Goal: Information Seeking & Learning: Learn about a topic

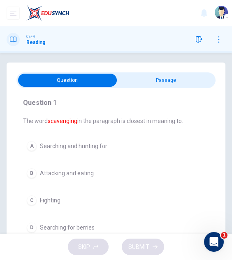
click at [169, 77] on input "checkbox" at bounding box center [67, 80] width 298 height 13
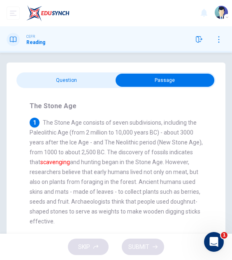
click at [90, 76] on input "checkbox" at bounding box center [165, 80] width 298 height 13
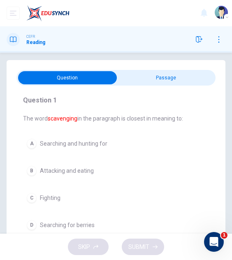
scroll to position [2, 0]
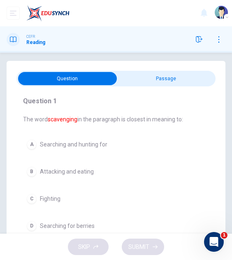
click at [149, 76] on input "checkbox" at bounding box center [67, 78] width 298 height 13
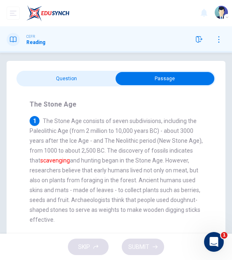
click at [103, 77] on input "checkbox" at bounding box center [165, 78] width 298 height 13
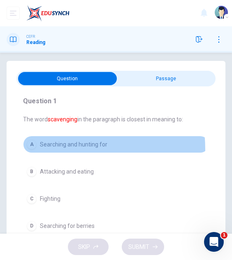
click at [42, 150] on button "A Searching and hunting for" at bounding box center [116, 144] width 186 height 17
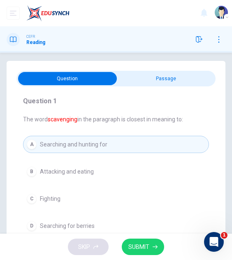
scroll to position [26, 0]
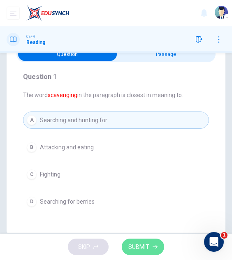
click at [144, 239] on button "SUBMIT" at bounding box center [143, 246] width 42 height 17
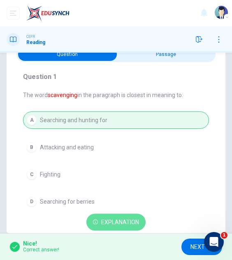
click at [138, 217] on span "Explanation" at bounding box center [120, 222] width 38 height 10
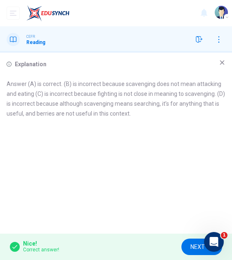
click at [222, 62] on icon at bounding box center [222, 62] width 7 height 7
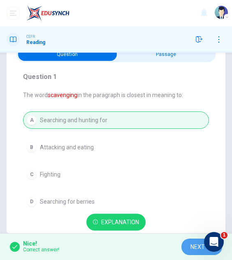
click at [186, 243] on button "NEXT" at bounding box center [201, 246] width 41 height 17
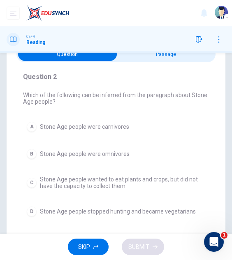
scroll to position [0, 0]
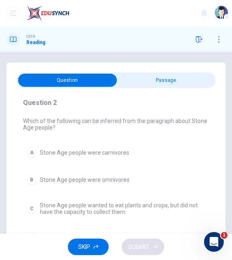
click at [163, 82] on input "checkbox" at bounding box center [67, 80] width 298 height 13
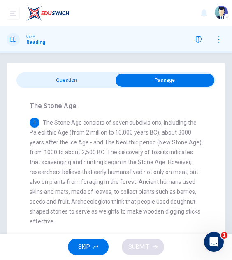
drag, startPoint x: 94, startPoint y: 124, endPoint x: 111, endPoint y: 164, distance: 43.4
click at [111, 164] on span "The Stone Age consists of seven subdivisions, including the Paleolithic Age (fr…" at bounding box center [116, 171] width 173 height 105
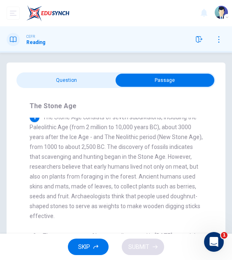
scroll to position [7, 0]
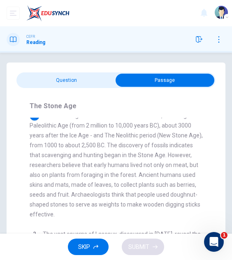
click at [69, 83] on input "checkbox" at bounding box center [165, 80] width 298 height 13
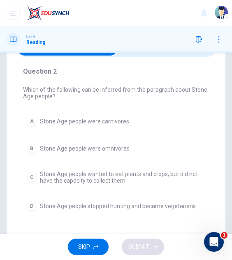
scroll to position [42, 0]
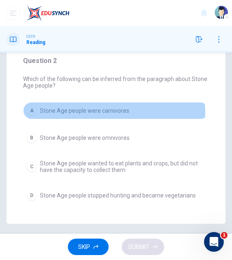
click at [111, 112] on span "Stone Age people were carnivores" at bounding box center [84, 110] width 89 height 7
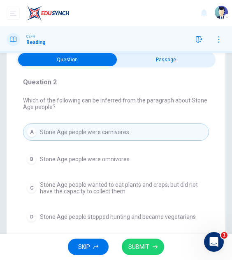
scroll to position [18, 0]
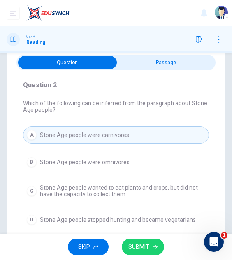
click at [138, 66] on input "checkbox" at bounding box center [67, 62] width 298 height 13
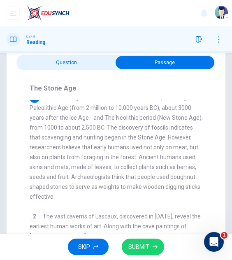
scroll to position [0, 0]
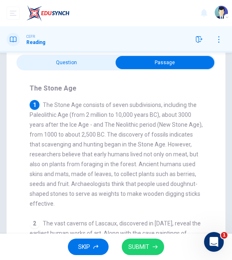
click at [77, 64] on input "checkbox" at bounding box center [165, 62] width 298 height 13
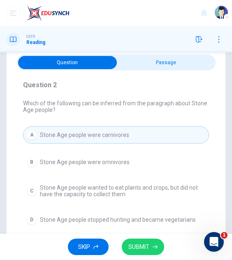
drag, startPoint x: 101, startPoint y: 152, endPoint x: 101, endPoint y: 156, distance: 4.2
click at [101, 156] on div "A Stone Age people were carnivores B Stone Age people were omnivores C Stone Ag…" at bounding box center [116, 177] width 186 height 102
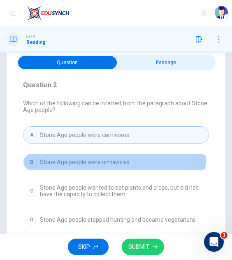
click at [101, 156] on button "B Stone Age people were omnivores" at bounding box center [116, 161] width 186 height 17
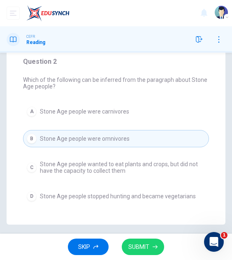
scroll to position [41, 0]
click at [133, 244] on span "SUBMIT" at bounding box center [138, 247] width 21 height 10
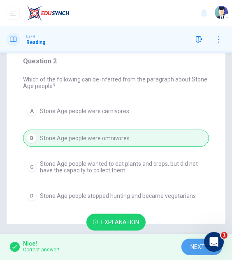
click at [191, 242] on span "NEXT" at bounding box center [197, 247] width 14 height 10
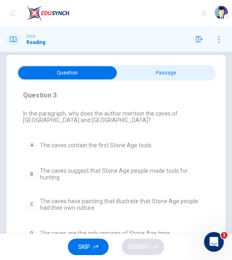
scroll to position [7, 0]
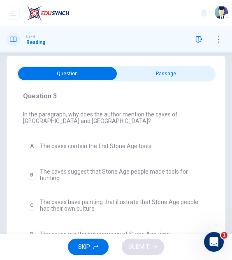
click at [141, 79] on input "checkbox" at bounding box center [67, 73] width 298 height 13
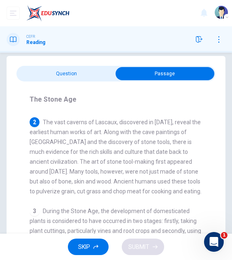
scroll to position [113, 0]
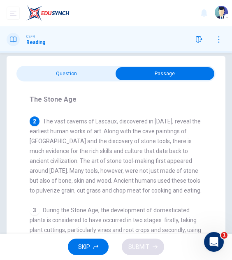
click at [88, 72] on input "checkbox" at bounding box center [165, 73] width 298 height 13
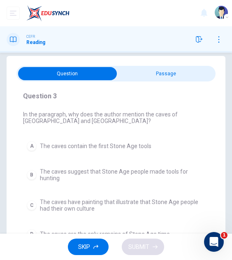
click at [160, 69] on input "checkbox" at bounding box center [67, 73] width 298 height 13
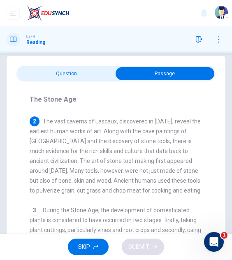
drag, startPoint x: 103, startPoint y: 127, endPoint x: 142, endPoint y: 142, distance: 41.2
click at [142, 142] on span "The vast caverns of Lascaux, discovered in [DATE], reveal the earliest human wo…" at bounding box center [116, 156] width 172 height 76
click at [74, 70] on input "checkbox" at bounding box center [165, 73] width 298 height 13
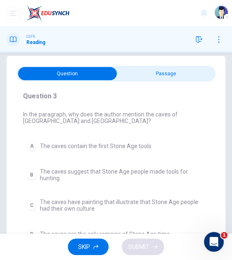
click at [177, 76] on input "checkbox" at bounding box center [67, 73] width 298 height 13
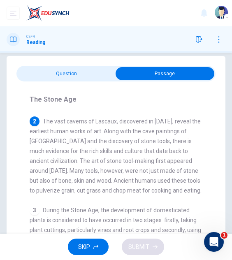
click at [77, 76] on input "checkbox" at bounding box center [165, 73] width 298 height 13
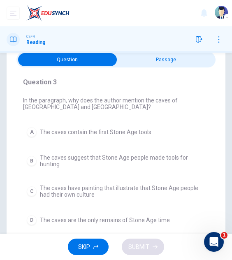
scroll to position [19, 0]
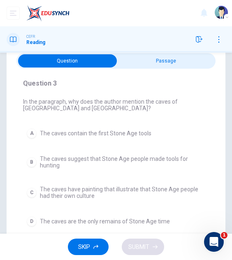
click at [152, 61] on input "checkbox" at bounding box center [67, 60] width 298 height 13
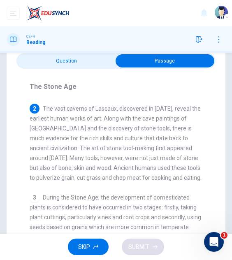
click at [86, 59] on input "checkbox" at bounding box center [165, 60] width 298 height 13
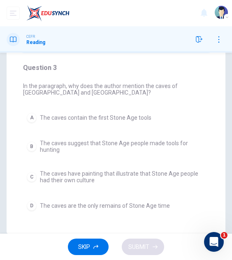
scroll to position [35, 0]
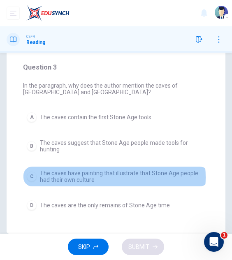
click at [107, 177] on span "The caves have painting that illustrate that Stone Age people had their own cul…" at bounding box center [122, 176] width 165 height 13
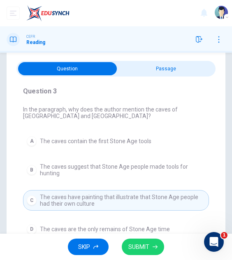
scroll to position [0, 0]
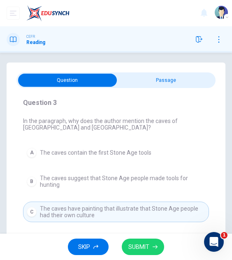
click at [140, 78] on input "checkbox" at bounding box center [67, 80] width 298 height 13
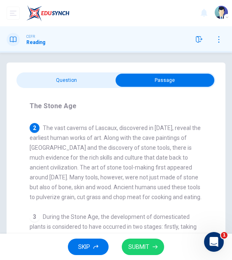
click at [90, 75] on input "checkbox" at bounding box center [165, 80] width 298 height 13
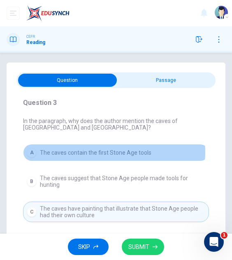
click at [111, 152] on span "The caves contain the first Stone Age tools" at bounding box center [95, 152] width 111 height 7
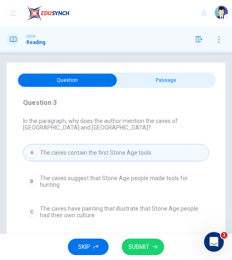
click at [131, 81] on input "checkbox" at bounding box center [67, 80] width 298 height 13
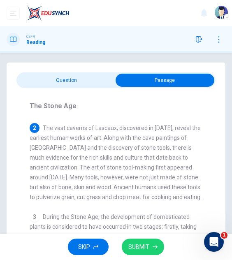
click at [90, 79] on input "checkbox" at bounding box center [165, 80] width 298 height 13
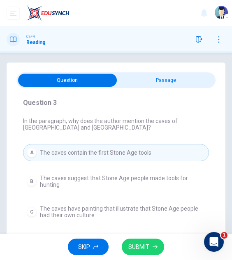
click at [153, 75] on input "checkbox" at bounding box center [67, 80] width 298 height 13
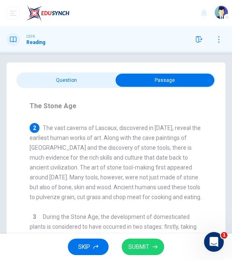
click at [93, 77] on input "checkbox" at bounding box center [165, 80] width 298 height 13
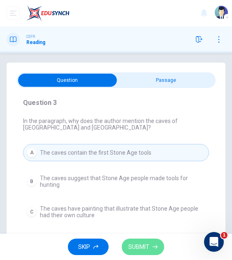
click at [138, 246] on span "SUBMIT" at bounding box center [138, 247] width 21 height 10
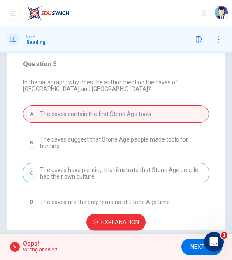
scroll to position [39, 0]
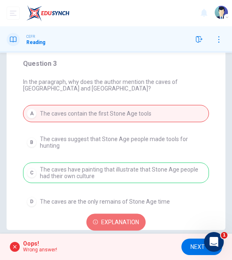
click at [121, 223] on span "Explanation" at bounding box center [120, 222] width 38 height 10
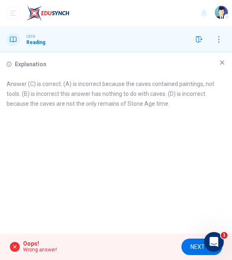
click at [218, 67] on div "Explanation" at bounding box center [116, 64] width 219 height 10
click at [219, 63] on icon at bounding box center [222, 62] width 7 height 7
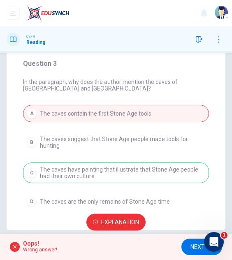
scroll to position [0, 0]
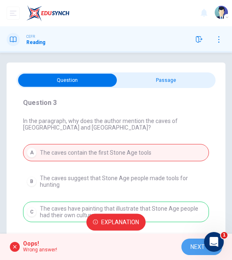
click at [188, 250] on button "NEXT" at bounding box center [201, 246] width 41 height 17
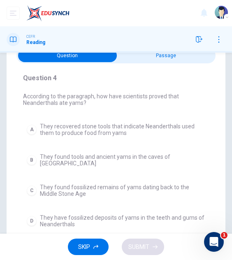
scroll to position [27, 0]
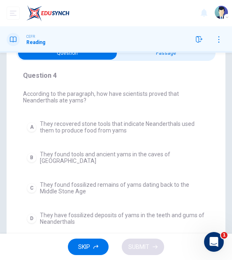
click at [150, 58] on input "checkbox" at bounding box center [67, 52] width 298 height 13
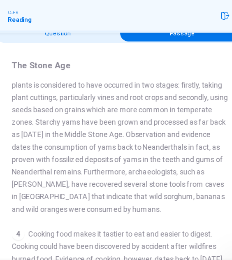
scroll to position [224, 0]
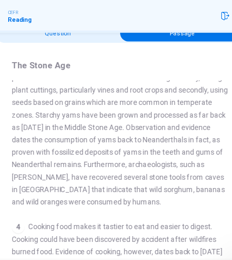
click at [84, 51] on div "CEFR Reading" at bounding box center [116, 39] width 232 height 26
click at [79, 55] on input "checkbox" at bounding box center [165, 52] width 298 height 13
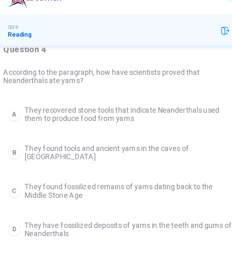
scroll to position [52, 0]
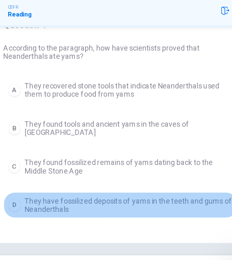
click at [98, 191] on span "They have fossilized deposits of yams in the teeth and gums of Neanderthals" at bounding box center [122, 193] width 165 height 13
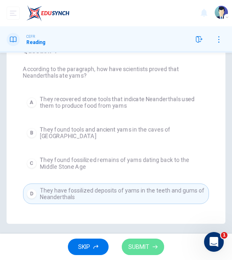
click at [138, 246] on span "SUBMIT" at bounding box center [138, 247] width 21 height 10
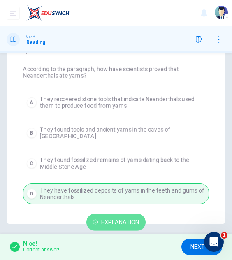
click at [129, 222] on span "Explanation" at bounding box center [120, 222] width 38 height 10
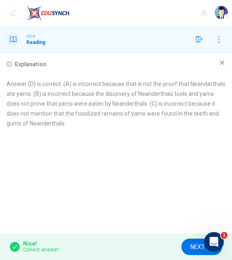
click at [221, 57] on div "Explanation Answer (D) is correct. (A) is incorrect because that is not the pro…" at bounding box center [116, 143] width 232 height 181
click at [221, 60] on icon at bounding box center [222, 62] width 7 height 7
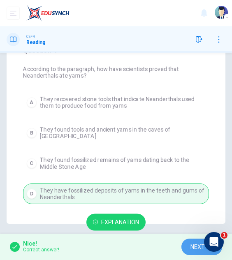
click at [189, 245] on button "NEXT" at bounding box center [201, 246] width 41 height 17
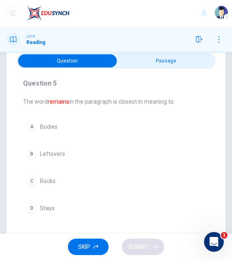
scroll to position [17, 0]
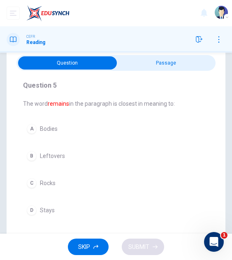
click at [154, 71] on div "Question 5 The word remains in the paragraph is closest in meaning to: A Bodies…" at bounding box center [115, 150] width 199 height 158
click at [164, 59] on input "checkbox" at bounding box center [67, 62] width 298 height 13
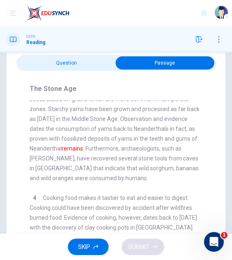
scroll to position [243, 0]
click at [76, 66] on input "checkbox" at bounding box center [165, 62] width 298 height 13
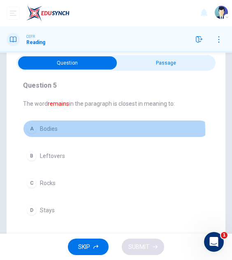
click at [32, 131] on div "A" at bounding box center [32, 129] width 10 height 10
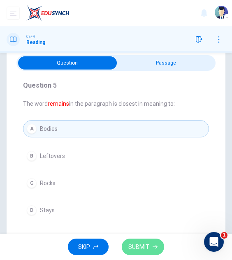
click at [139, 249] on span "SUBMIT" at bounding box center [138, 247] width 21 height 10
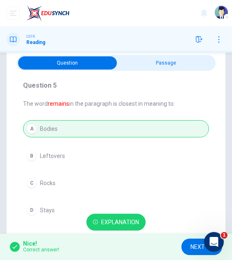
click at [187, 239] on button "NEXT" at bounding box center [201, 246] width 41 height 17
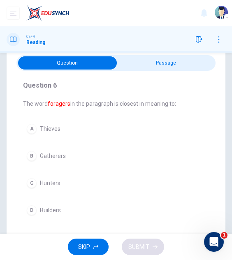
click at [155, 63] on input "checkbox" at bounding box center [67, 62] width 298 height 13
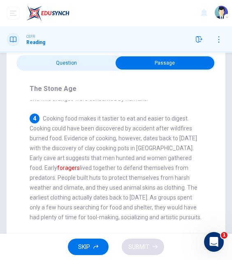
scroll to position [320, 0]
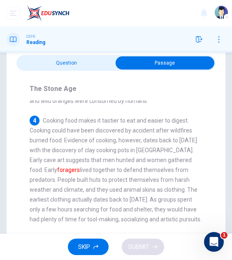
click at [65, 61] on input "checkbox" at bounding box center [165, 62] width 298 height 13
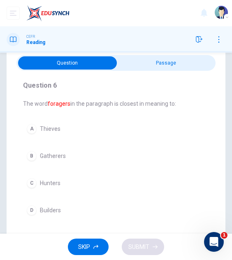
click at [65, 61] on input "checkbox" at bounding box center [67, 62] width 298 height 13
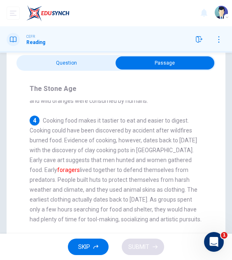
click at [74, 59] on input "checkbox" at bounding box center [165, 62] width 298 height 13
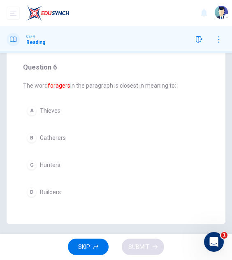
scroll to position [0, 0]
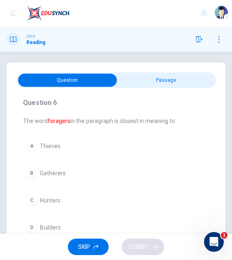
drag, startPoint x: 148, startPoint y: 88, endPoint x: 161, endPoint y: 75, distance: 18.0
click at [161, 75] on span at bounding box center [115, 80] width 199 height 16
click at [161, 75] on input "checkbox" at bounding box center [67, 80] width 298 height 13
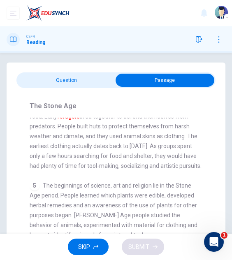
scroll to position [391, 0]
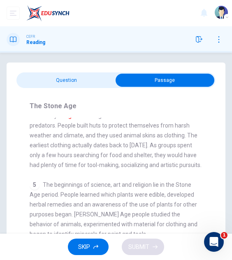
click at [74, 82] on input "checkbox" at bounding box center [165, 80] width 298 height 13
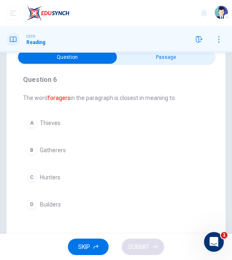
scroll to position [23, 0]
click at [144, 62] on input "checkbox" at bounding box center [67, 56] width 298 height 13
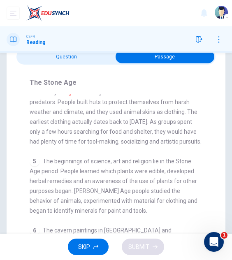
click at [82, 60] on input "checkbox" at bounding box center [165, 56] width 298 height 13
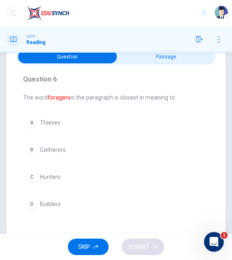
click at [130, 55] on input "checkbox" at bounding box center [67, 56] width 298 height 13
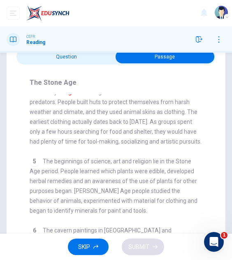
click at [90, 56] on input "checkbox" at bounding box center [165, 56] width 298 height 13
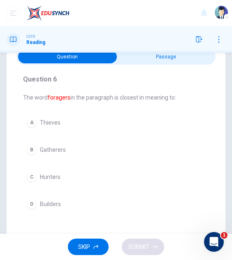
click at [51, 147] on span "Gatherers" at bounding box center [53, 149] width 26 height 7
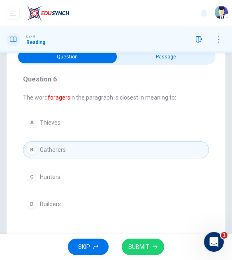
scroll to position [35, 0]
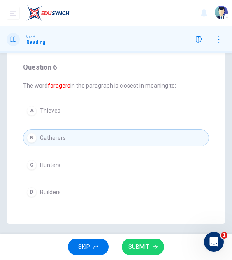
click at [58, 141] on button "B Gatherers" at bounding box center [116, 137] width 186 height 17
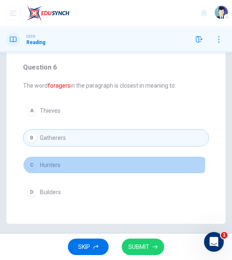
click at [61, 161] on button "C Hunters" at bounding box center [116, 164] width 186 height 17
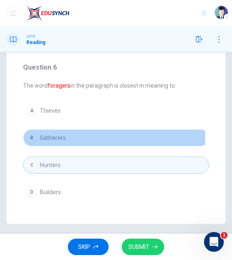
click at [48, 136] on span "Gatherers" at bounding box center [53, 137] width 26 height 7
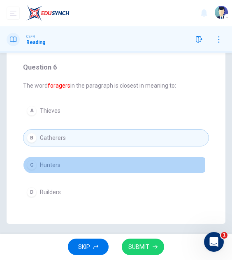
click at [72, 162] on button "C Hunters" at bounding box center [116, 164] width 186 height 17
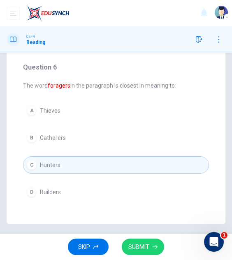
click at [136, 245] on span "SUBMIT" at bounding box center [138, 247] width 21 height 10
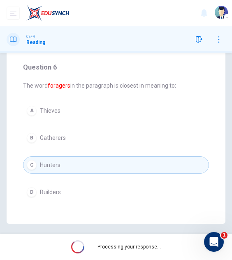
click at [67, 133] on button "B Gatherers" at bounding box center [116, 137] width 186 height 17
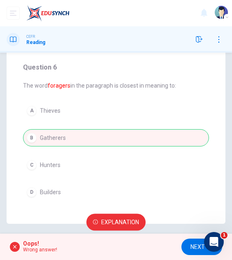
click at [121, 218] on span "Explanation" at bounding box center [120, 222] width 38 height 10
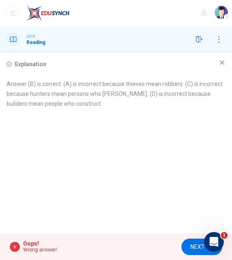
click at [221, 59] on div "Explanation Answer (B) is correct. (A) is incorrect because thieves mean robber…" at bounding box center [116, 143] width 232 height 181
click at [221, 63] on icon at bounding box center [222, 62] width 5 height 5
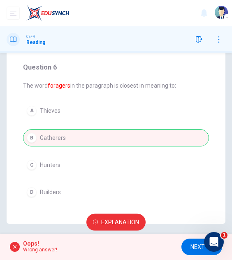
click at [76, 137] on div "A Thieves B Gatherers C Hunters D Builders" at bounding box center [116, 151] width 186 height 99
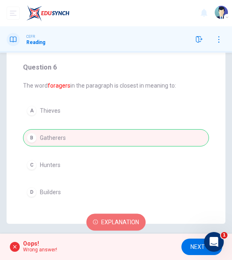
click at [116, 221] on span "Explanation" at bounding box center [120, 222] width 38 height 10
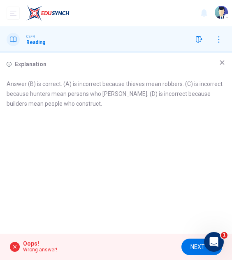
click at [222, 64] on icon at bounding box center [222, 62] width 7 height 7
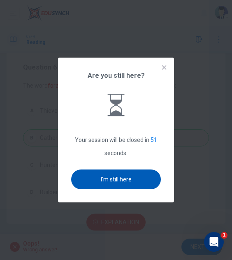
click at [123, 171] on button "I'm still here" at bounding box center [116, 179] width 90 height 20
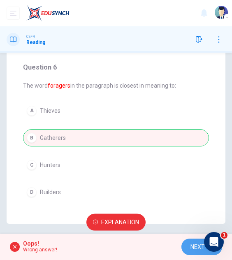
click at [200, 245] on span "NEXT" at bounding box center [197, 247] width 14 height 10
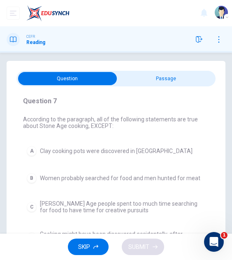
scroll to position [2, 0]
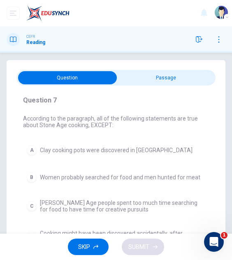
click at [145, 79] on input "checkbox" at bounding box center [67, 77] width 298 height 13
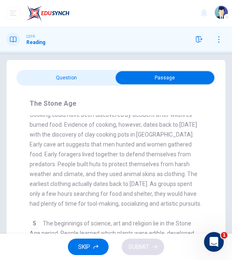
scroll to position [355, 0]
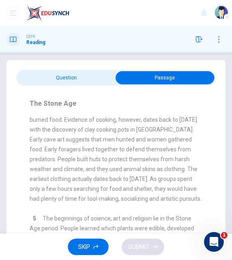
click at [88, 76] on input "checkbox" at bounding box center [165, 77] width 298 height 13
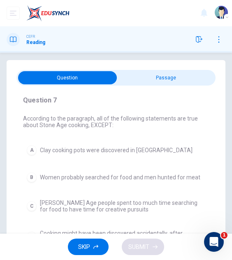
click at [144, 81] on input "checkbox" at bounding box center [67, 77] width 298 height 13
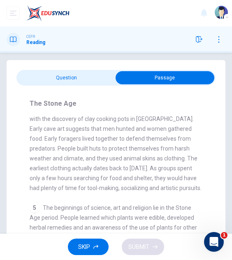
scroll to position [366, 0]
click at [94, 79] on input "checkbox" at bounding box center [165, 77] width 298 height 13
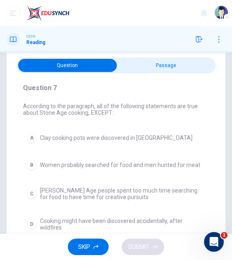
scroll to position [13, 0]
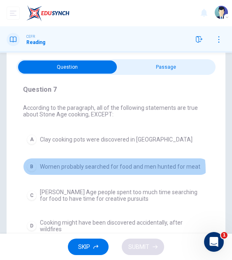
click at [104, 170] on button "B Women probably searched for food and men hunted for meat" at bounding box center [116, 166] width 186 height 17
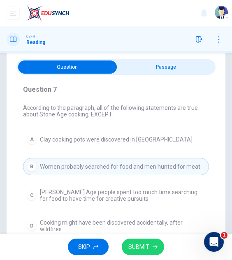
click at [163, 69] on input "checkbox" at bounding box center [67, 66] width 298 height 13
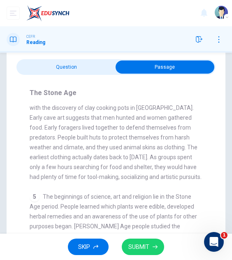
click at [88, 62] on input "checkbox" at bounding box center [165, 66] width 298 height 13
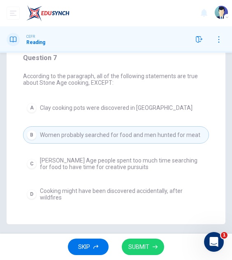
scroll to position [45, 0]
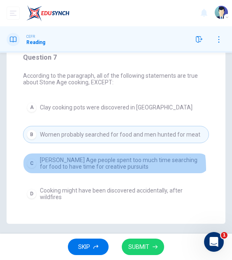
click at [106, 168] on span "[PERSON_NAME] Age people spent too much time searching for food to have time fo…" at bounding box center [122, 163] width 165 height 13
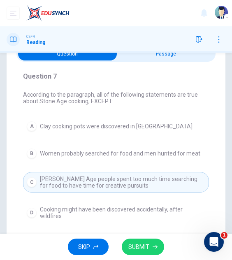
scroll to position [18, 0]
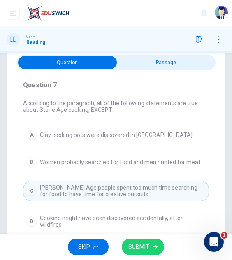
click at [159, 60] on input "checkbox" at bounding box center [67, 62] width 298 height 13
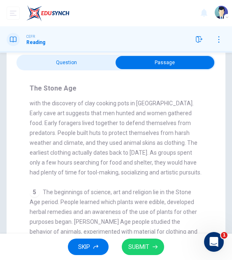
drag, startPoint x: 92, startPoint y: 128, endPoint x: 111, endPoint y: 155, distance: 33.0
click at [111, 155] on div "4 Cooking food makes it tastier to eat and easier to digest. Cooking could have…" at bounding box center [116, 123] width 173 height 108
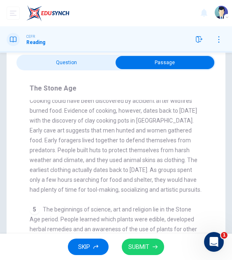
scroll to position [348, 0]
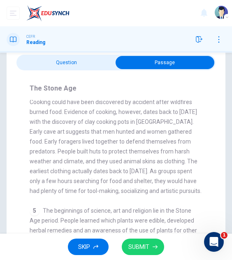
click at [97, 121] on span "Cooking food makes it tastier to eat and easier to digest. Cooking could have b…" at bounding box center [116, 141] width 172 height 105
click at [97, 120] on span "Cooking food makes it tastier to eat and easier to digest. Cooking could have b…" at bounding box center [116, 141] width 172 height 105
drag, startPoint x: 85, startPoint y: 118, endPoint x: 114, endPoint y: 128, distance: 30.5
click at [114, 128] on span "Cooking food makes it tastier to eat and easier to digest. Cooking could have b…" at bounding box center [116, 141] width 172 height 105
click at [85, 60] on input "checkbox" at bounding box center [165, 62] width 298 height 13
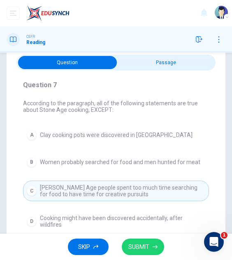
scroll to position [45, 0]
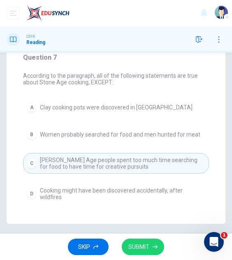
click at [138, 249] on span "SUBMIT" at bounding box center [138, 247] width 21 height 10
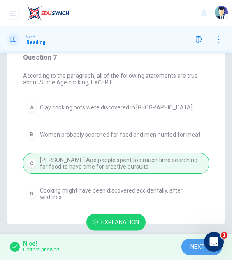
click at [189, 246] on button "NEXT" at bounding box center [201, 246] width 41 height 17
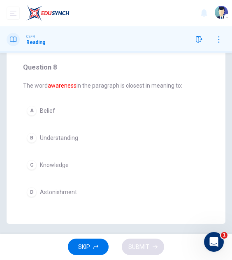
scroll to position [35, 0]
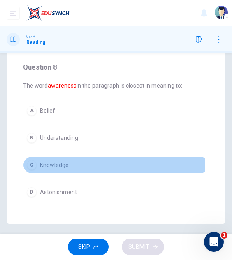
click at [46, 163] on span "Knowledge" at bounding box center [54, 164] width 29 height 7
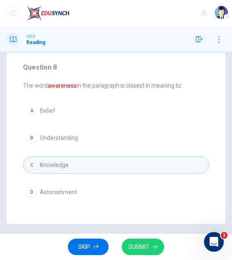
scroll to position [0, 0]
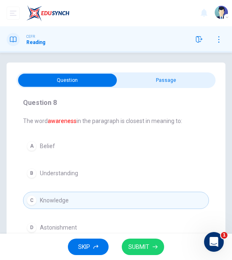
click at [165, 80] on input "checkbox" at bounding box center [67, 80] width 298 height 13
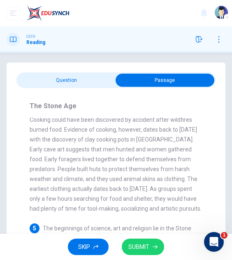
scroll to position [477, 0]
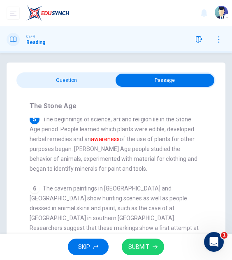
click at [71, 82] on input "checkbox" at bounding box center [165, 80] width 298 height 13
checkbox input "false"
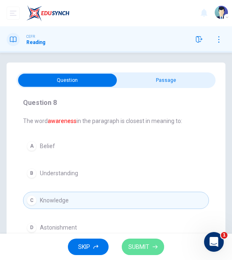
click at [138, 250] on span "SUBMIT" at bounding box center [138, 247] width 21 height 10
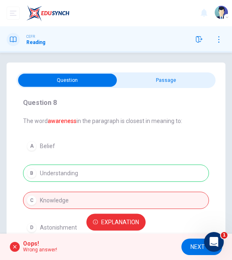
click at [123, 218] on span "Explanation" at bounding box center [120, 222] width 38 height 10
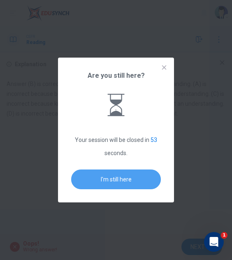
drag, startPoint x: 137, startPoint y: 180, endPoint x: 129, endPoint y: 177, distance: 8.3
click at [129, 177] on button "I'm still here" at bounding box center [116, 179] width 90 height 20
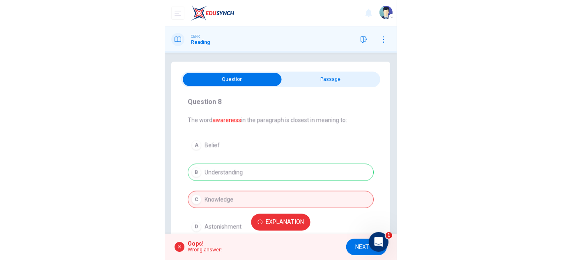
scroll to position [0, 0]
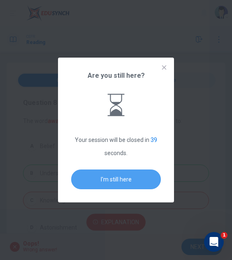
click at [129, 177] on button "I'm still here" at bounding box center [116, 179] width 90 height 20
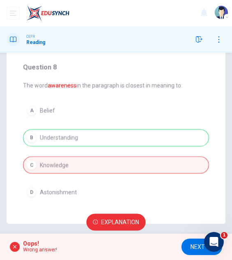
scroll to position [35, 0]
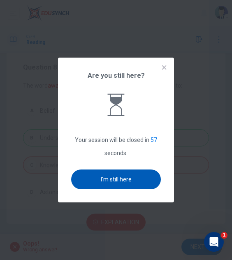
click at [114, 175] on button "I'm still here" at bounding box center [116, 179] width 90 height 20
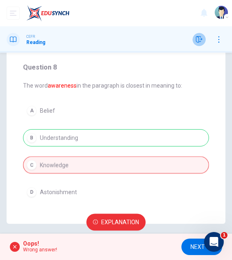
click at [196, 44] on button "button" at bounding box center [198, 39] width 13 height 13
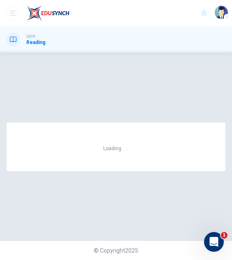
scroll to position [0, 0]
